Goal: Transaction & Acquisition: Purchase product/service

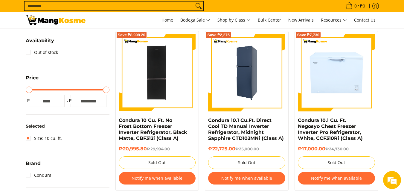
scroll to position [60, 0]
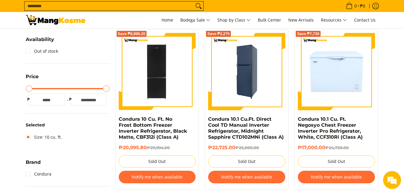
click at [252, 74] on img at bounding box center [246, 71] width 77 height 75
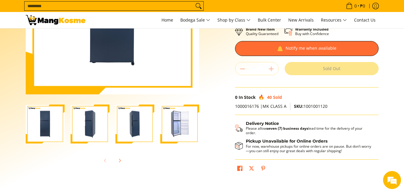
click at [185, 126] on img "Condura 10.1 Cu.Ft. Direct Cool TD Manual Inverter Refrigerator, Midnight Sapph…" at bounding box center [179, 124] width 39 height 38
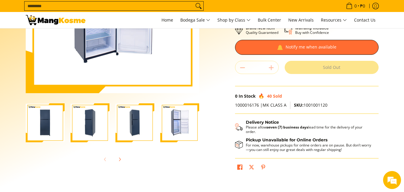
scroll to position [149, 0]
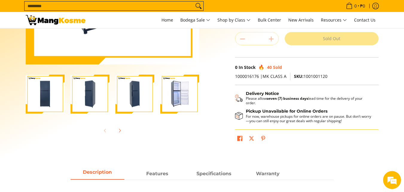
click at [127, 105] on img "Condura 10.1 Cu.Ft. Direct Cool TD Manual Inverter Refrigerator, Midnight Sapph…" at bounding box center [134, 94] width 39 height 38
